Goal: Connect with others: Connect with others

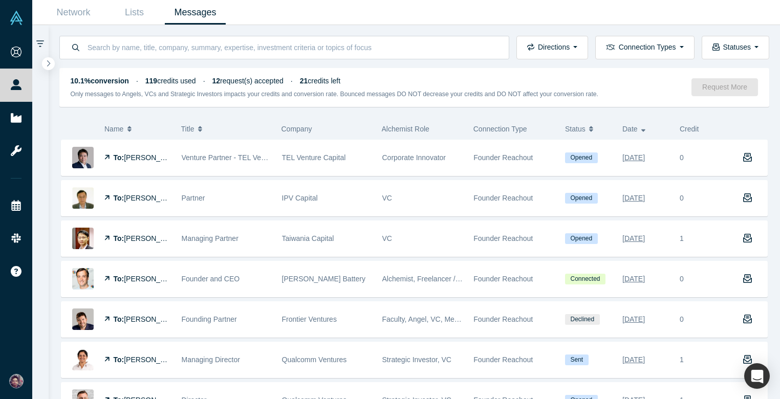
scroll to position [1376, 0]
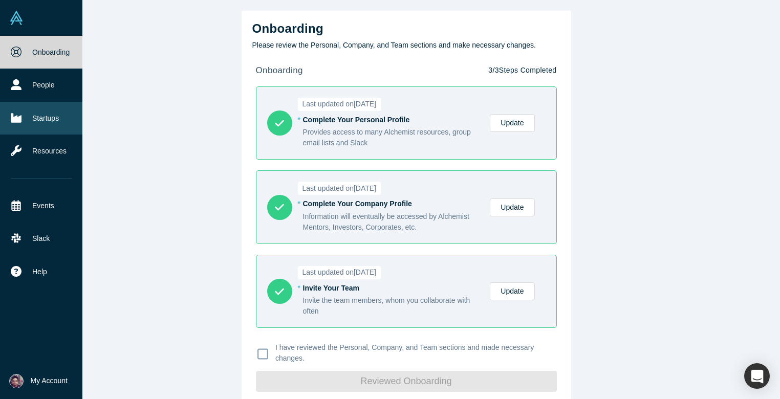
click at [47, 121] on link "Startups" at bounding box center [41, 118] width 82 height 33
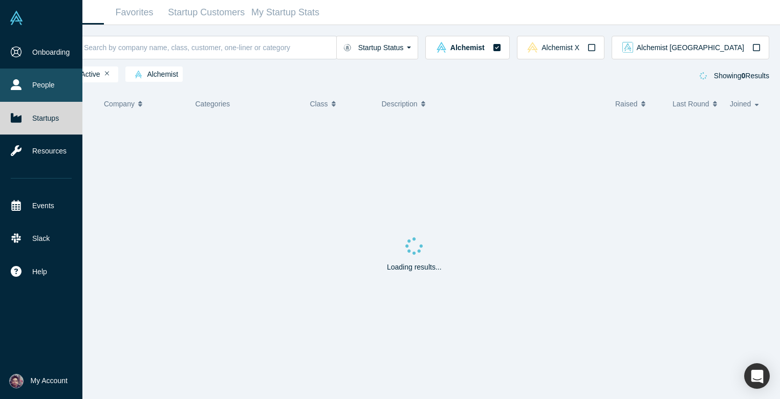
click at [51, 92] on link "People" at bounding box center [41, 85] width 82 height 33
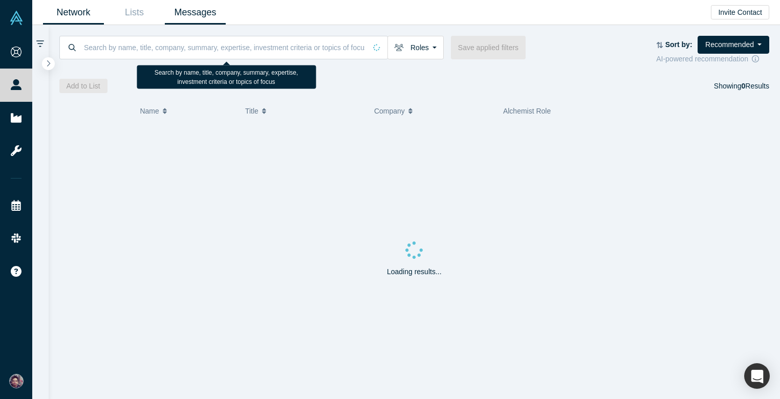
click at [214, 19] on link "Messages" at bounding box center [195, 13] width 61 height 24
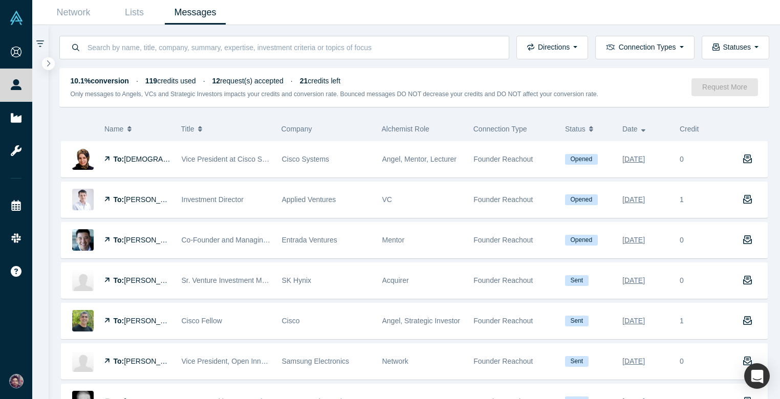
scroll to position [805, 0]
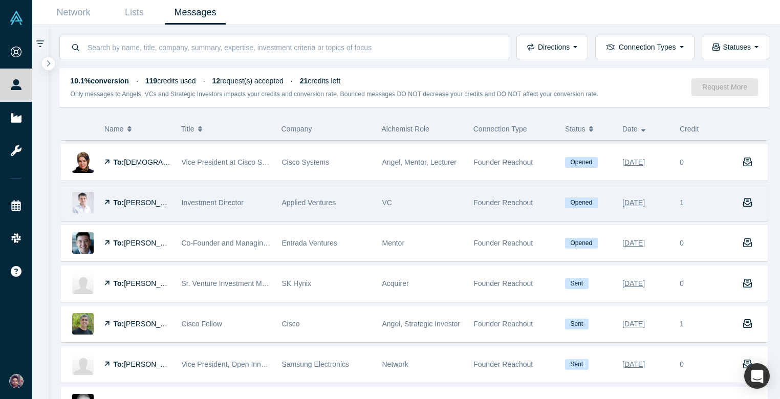
click at [409, 212] on div "VC" at bounding box center [423, 202] width 81 height 35
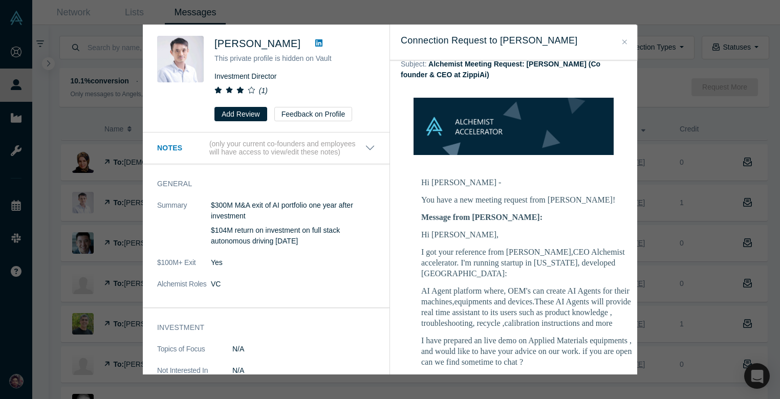
scroll to position [100, 0]
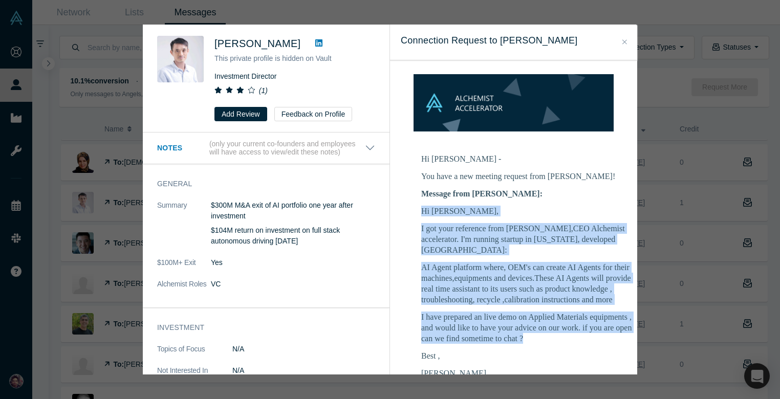
drag, startPoint x: 538, startPoint y: 308, endPoint x: 420, endPoint y: 190, distance: 166.9
copy div "Hi [PERSON_NAME], I got your reference from [PERSON_NAME],CEO Alchemist acceler…"
click at [489, 264] on p "AI Agent platform where, OEM's can create AI Agents for their machines,equipmen…" at bounding box center [528, 283] width 215 height 43
click at [446, 223] on p "I got your reference from [PERSON_NAME],CEO Alchemist accelerator. I'm running …" at bounding box center [528, 239] width 215 height 32
